Goal: Task Accomplishment & Management: Manage account settings

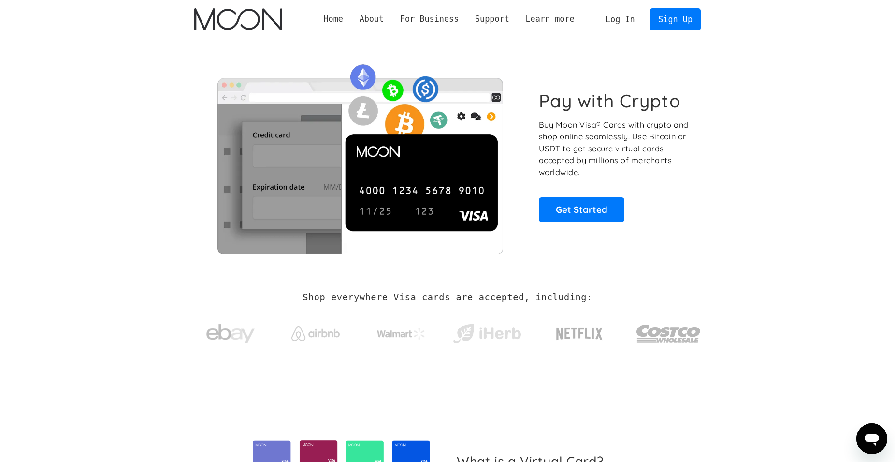
click at [616, 19] on link "Log In" at bounding box center [620, 19] width 45 height 21
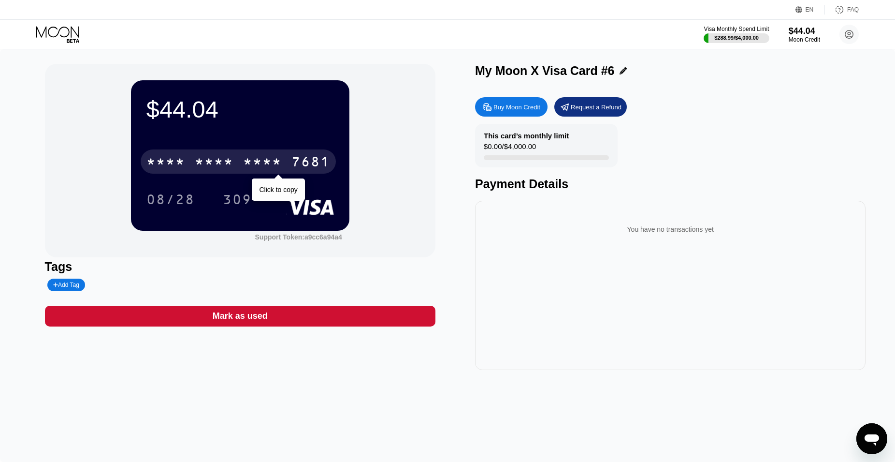
click at [291, 169] on div "* * * * * * * * * * * * 7681" at bounding box center [238, 161] width 195 height 24
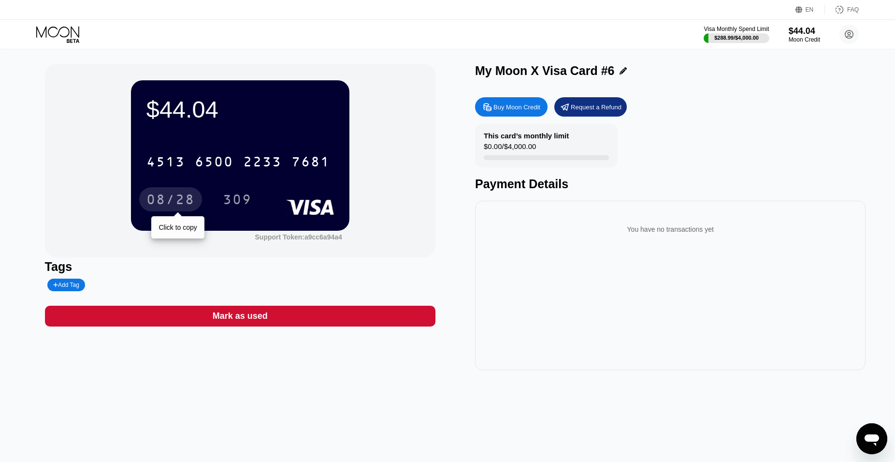
click at [171, 196] on div "08/28" at bounding box center [171, 200] width 48 height 15
click at [160, 455] on div "$44.04 4513 6500 2233 7681 08/28 309 Support Token: a9cc6a94a4 Tags Add Tag Mar…" at bounding box center [447, 255] width 895 height 412
drag, startPoint x: 291, startPoint y: 417, endPoint x: 291, endPoint y: 411, distance: 5.8
click at [291, 412] on div "$44.04 4513 6500 2233 7681 08/28 309 Support Token: a9cc6a94a4 Tags Add Tag Mar…" at bounding box center [447, 255] width 895 height 412
